Goal: Task Accomplishment & Management: Manage account settings

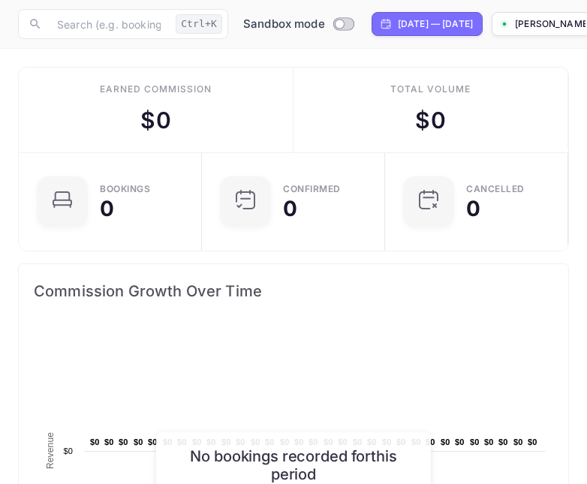
click at [560, 26] on div "[PERSON_NAME]-1eenu...." at bounding box center [543, 24] width 86 height 14
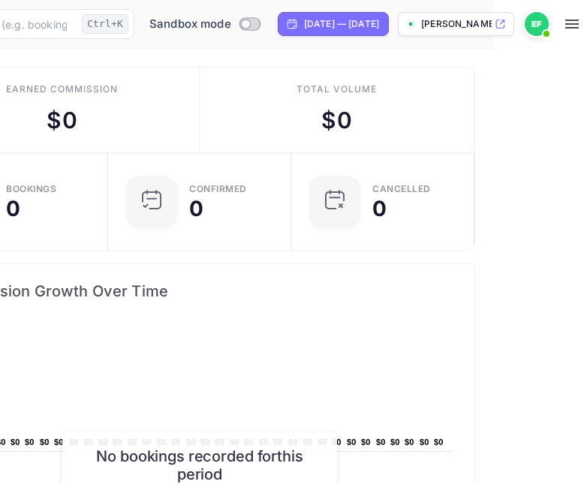
scroll to position [0, 140]
click at [575, 21] on icon "button" at bounding box center [573, 24] width 14 height 9
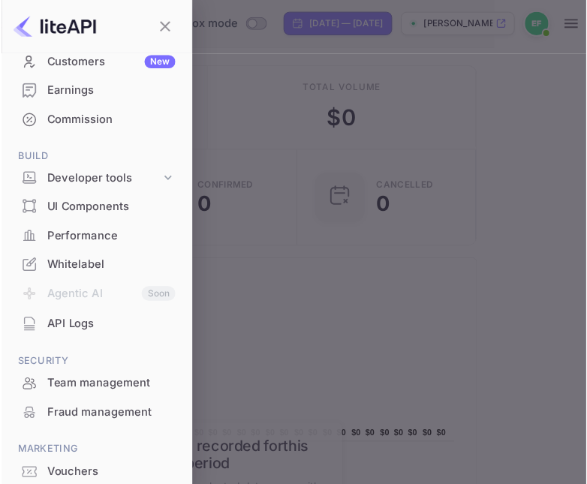
scroll to position [177, 0]
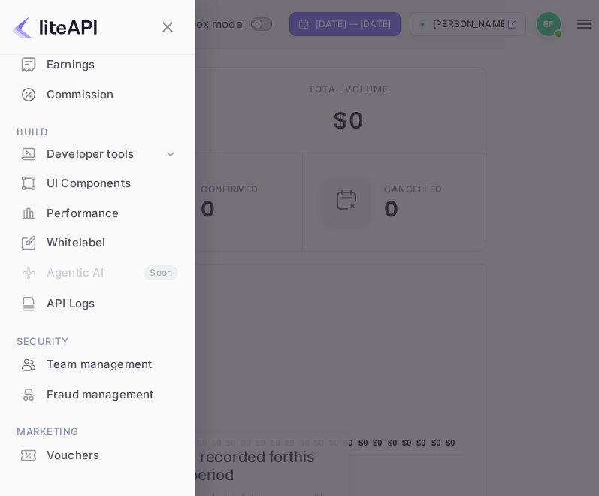
click at [288, 205] on div at bounding box center [299, 248] width 599 height 496
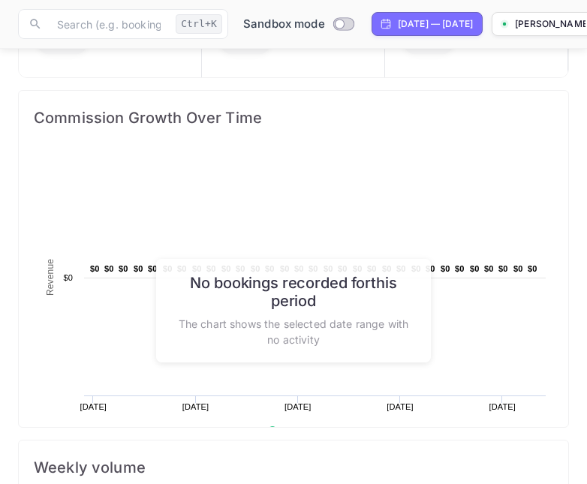
scroll to position [0, 0]
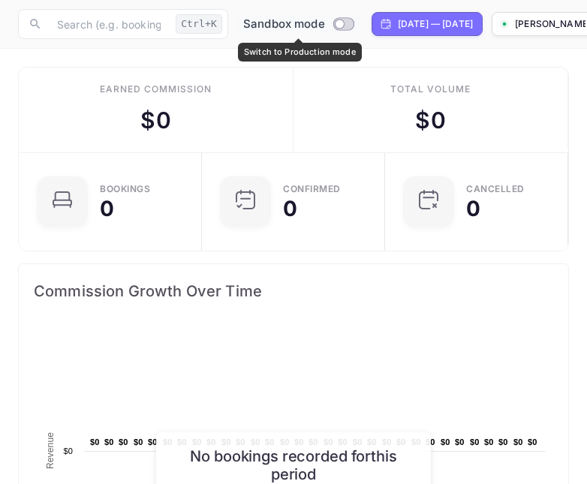
click at [342, 24] on input "Switch to Production mode" at bounding box center [340, 24] width 30 height 10
checkbox input "false"
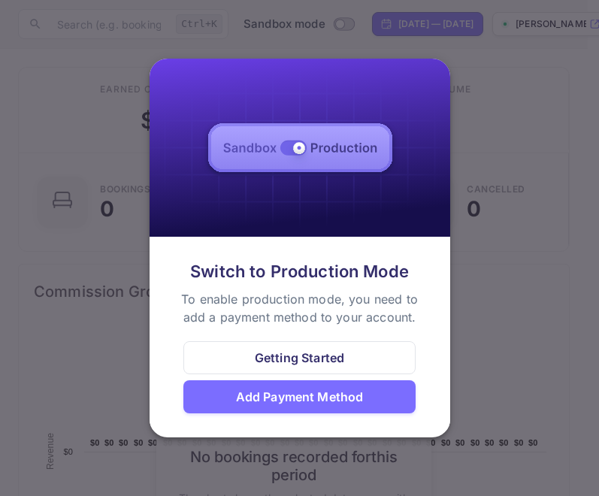
click at [292, 358] on div "Getting Started" at bounding box center [299, 357] width 89 height 18
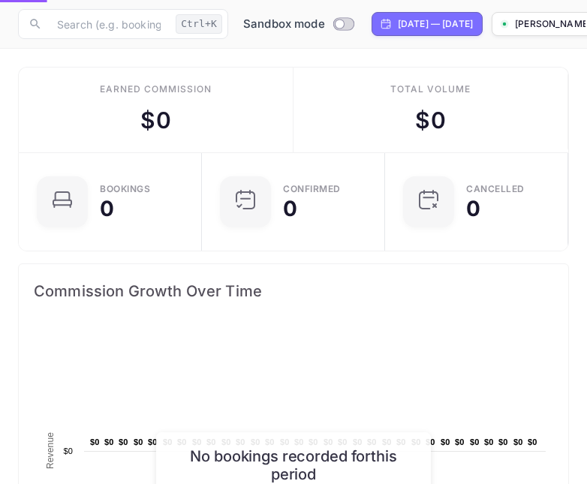
scroll to position [12, 12]
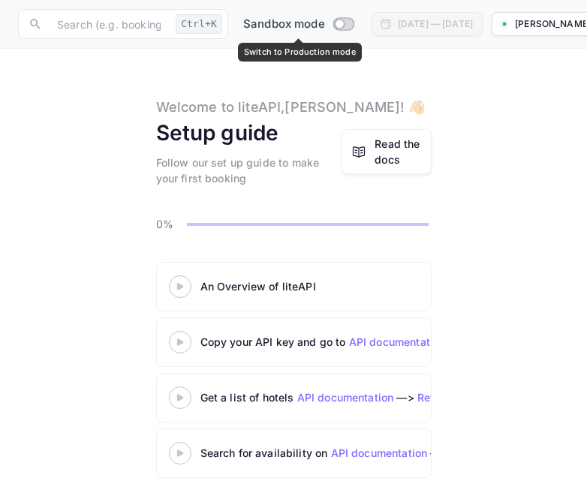
click at [336, 30] on span "Switch to Production mode" at bounding box center [344, 24] width 22 height 14
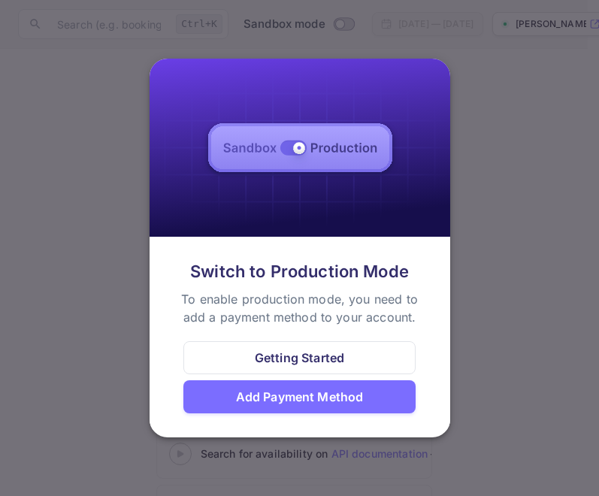
click at [261, 400] on div "Add Payment Method" at bounding box center [300, 397] width 128 height 18
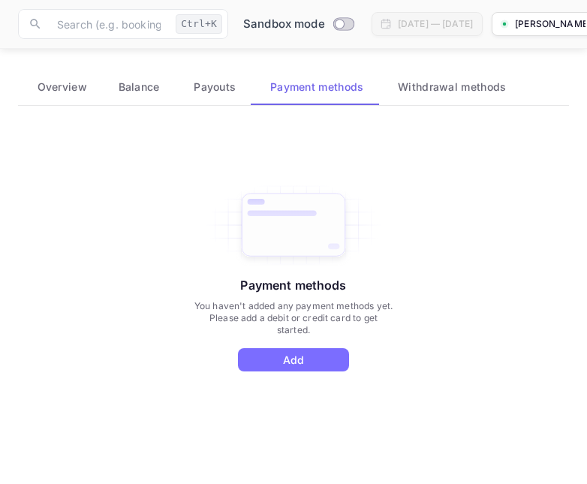
scroll to position [73, 0]
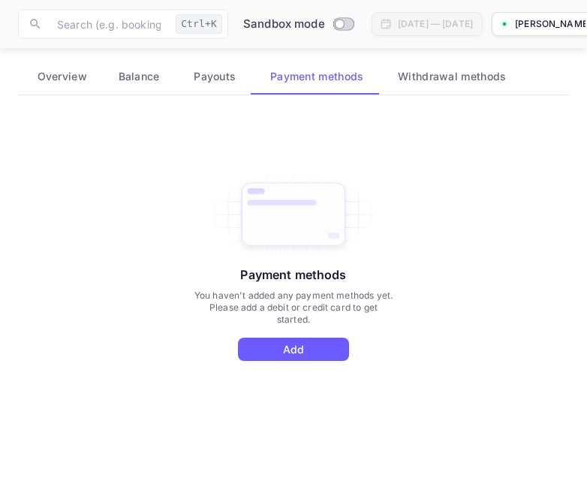
click at [279, 350] on button "Add" at bounding box center [293, 349] width 111 height 23
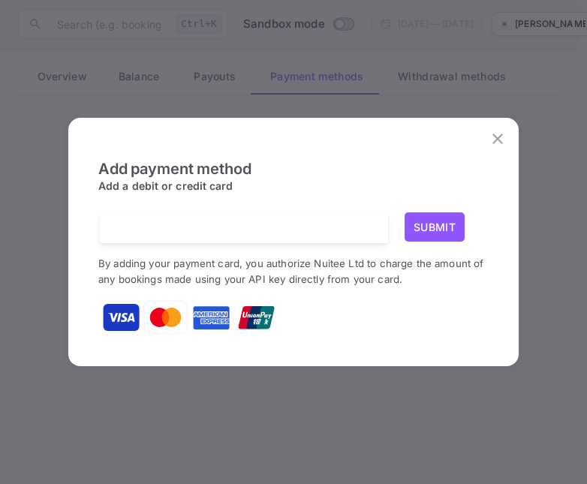
scroll to position [62, 0]
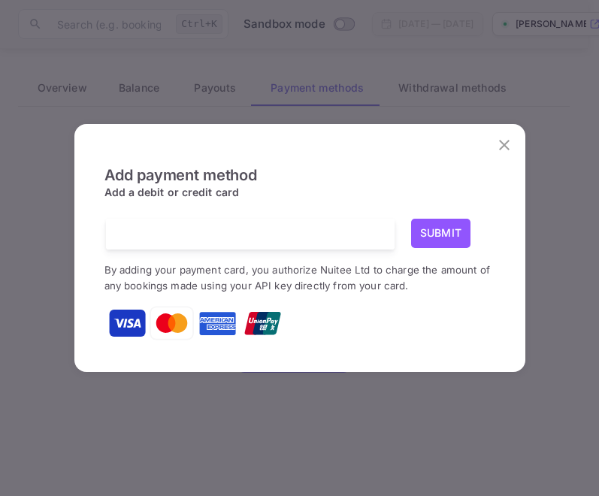
click at [505, 153] on icon "close" at bounding box center [504, 145] width 18 height 18
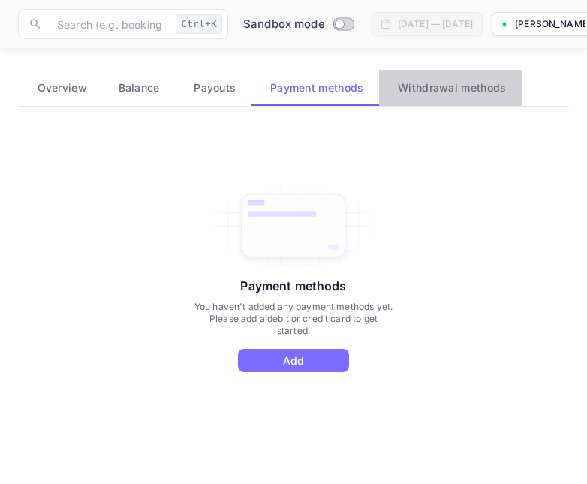
click at [464, 86] on span "Withdrawal methods" at bounding box center [452, 88] width 108 height 18
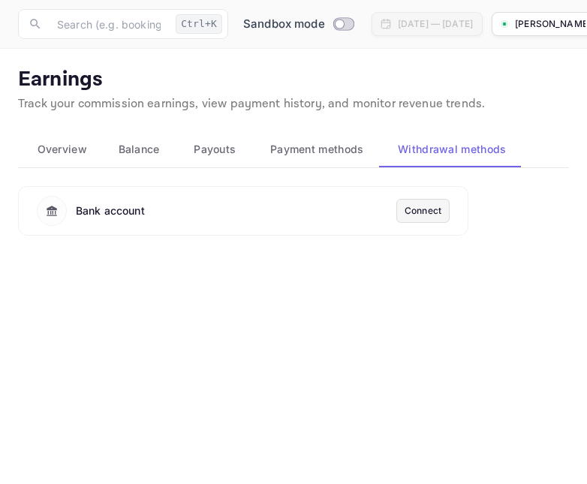
click at [427, 204] on div "Connect" at bounding box center [423, 211] width 37 height 14
